Goal: Navigation & Orientation: Find specific page/section

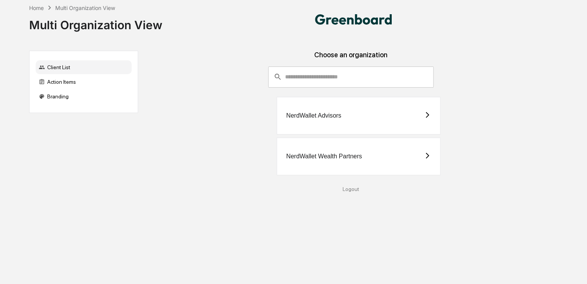
click at [330, 114] on div "NerdWallet Advisors" at bounding box center [313, 115] width 55 height 7
click at [309, 153] on div "NerdWallet Wealth Partners" at bounding box center [324, 156] width 76 height 7
